Goal: Information Seeking & Learning: Learn about a topic

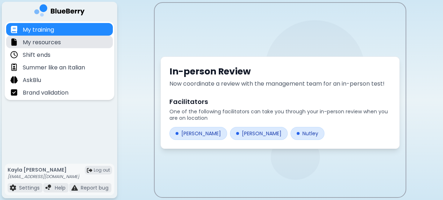
click at [48, 42] on p "My resources" at bounding box center [42, 42] width 38 height 9
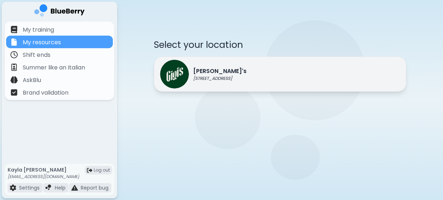
click at [240, 73] on div "[PERSON_NAME]'s [STREET_ADDRESS]" at bounding box center [280, 74] width 252 height 35
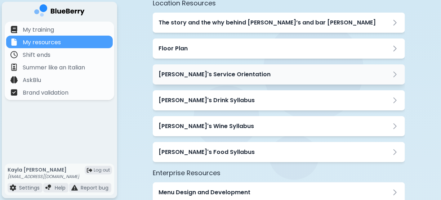
scroll to position [86, 0]
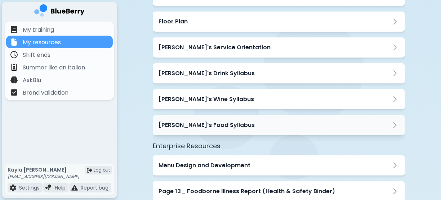
click at [222, 126] on div "[PERSON_NAME]'s Food Syllabus" at bounding box center [278, 125] width 241 height 9
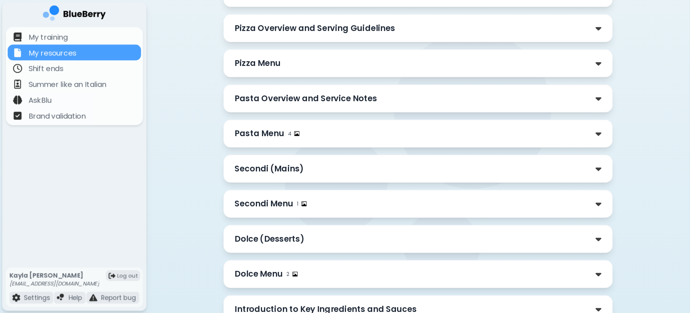
scroll to position [612, 0]
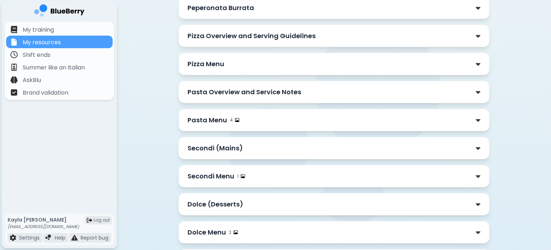
click at [224, 59] on p "Pizza Menu" at bounding box center [206, 64] width 37 height 10
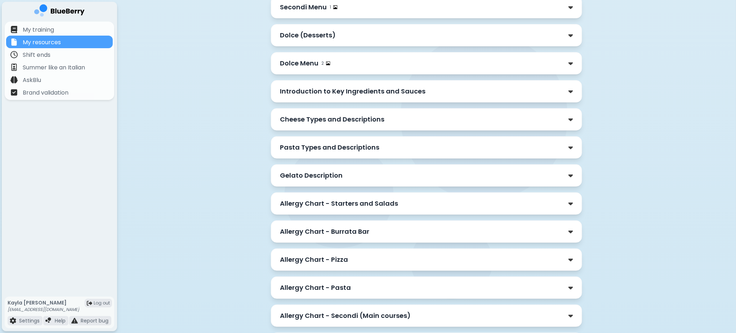
scroll to position [2035, 0]
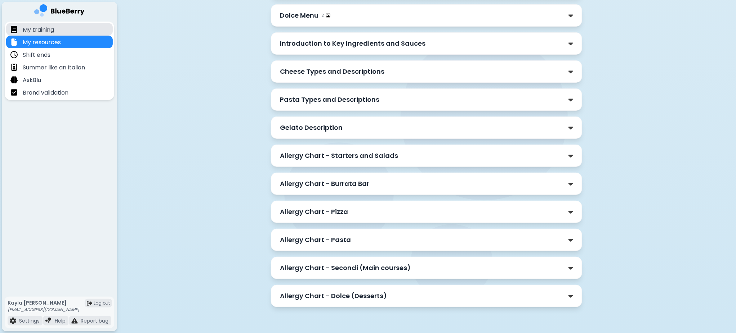
click at [33, 28] on p "My training" at bounding box center [38, 30] width 31 height 9
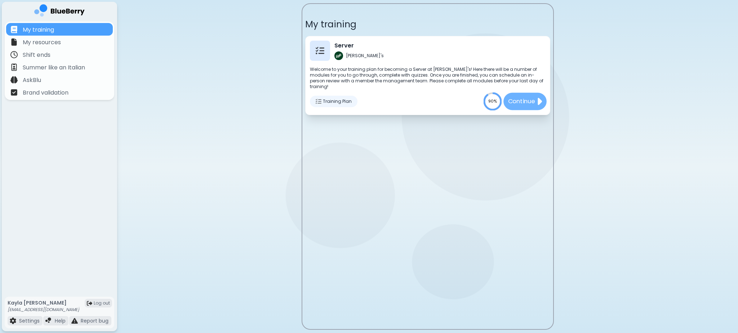
click at [442, 97] on p "Continue" at bounding box center [520, 101] width 27 height 9
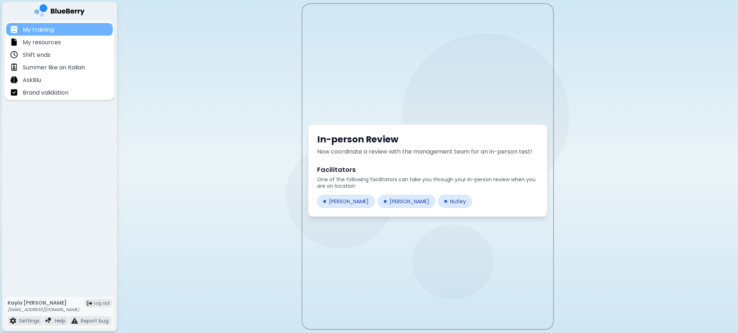
click at [54, 28] on p "My training" at bounding box center [38, 30] width 31 height 9
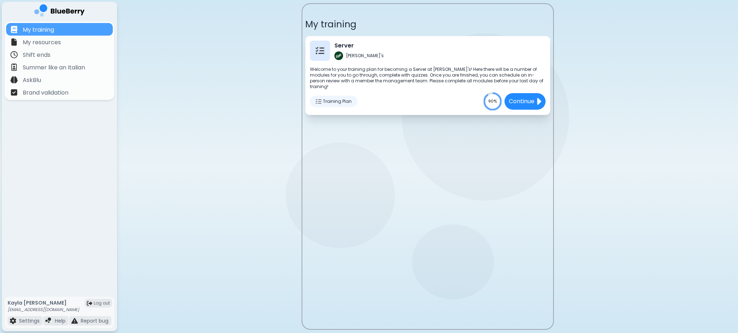
click at [328, 99] on span "Training Plan" at bounding box center [337, 102] width 29 height 6
click at [323, 99] on span "Training Plan" at bounding box center [337, 102] width 29 height 6
click at [324, 99] on div "Training Plan" at bounding box center [334, 102] width 48 height 12
click at [315, 48] on img at bounding box center [319, 50] width 9 height 9
click at [326, 53] on div at bounding box center [320, 51] width 20 height 20
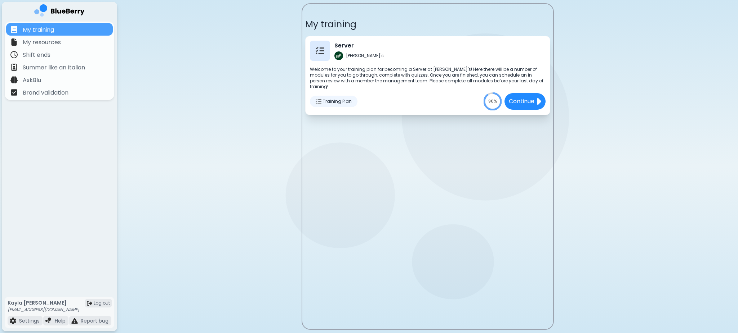
click at [344, 49] on p "Server" at bounding box center [358, 45] width 49 height 9
drag, startPoint x: 343, startPoint y: 46, endPoint x: 355, endPoint y: 63, distance: 21.3
click at [343, 45] on p "Server" at bounding box center [358, 45] width 49 height 9
click at [358, 64] on div "Server [PERSON_NAME]'s Welcome to your training plan for becoming a Server at G…" at bounding box center [427, 75] width 245 height 79
click at [362, 65] on div "Server [PERSON_NAME]'s Welcome to your training plan for becoming a Server at G…" at bounding box center [427, 75] width 245 height 79
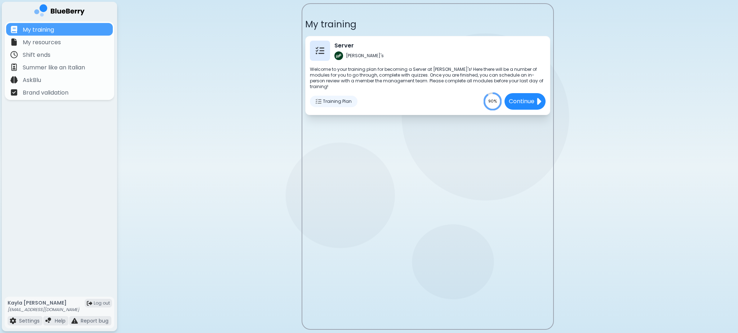
click at [442, 96] on icon at bounding box center [492, 101] width 17 height 17
click at [55, 44] on p "My resources" at bounding box center [42, 42] width 38 height 9
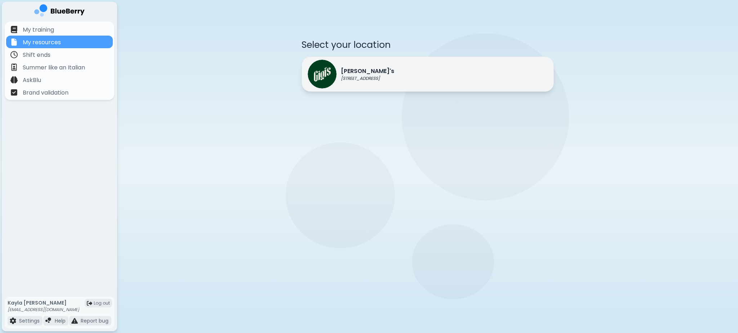
click at [360, 76] on p "[STREET_ADDRESS]" at bounding box center [367, 79] width 53 height 6
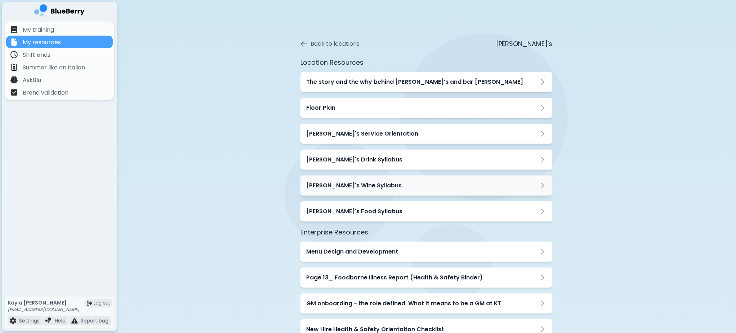
click at [365, 185] on div "[PERSON_NAME]'s Wine Syllabus" at bounding box center [426, 186] width 241 height 9
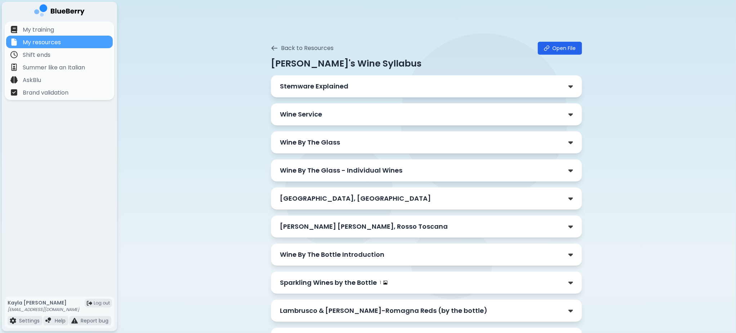
click at [367, 138] on div "Wine By The Glass" at bounding box center [426, 143] width 293 height 10
